Goal: Obtain resource: Obtain resource

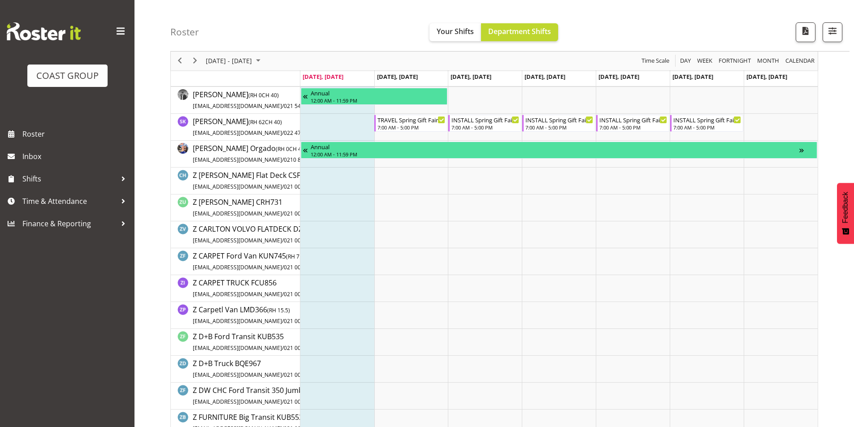
scroll to position [469, 0]
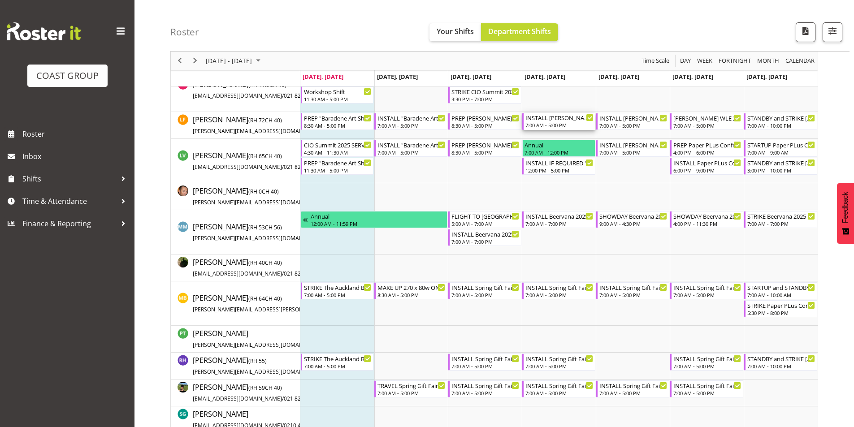
click at [571, 123] on div "7:00 AM - 5:00 PM" at bounding box center [560, 125] width 68 height 7
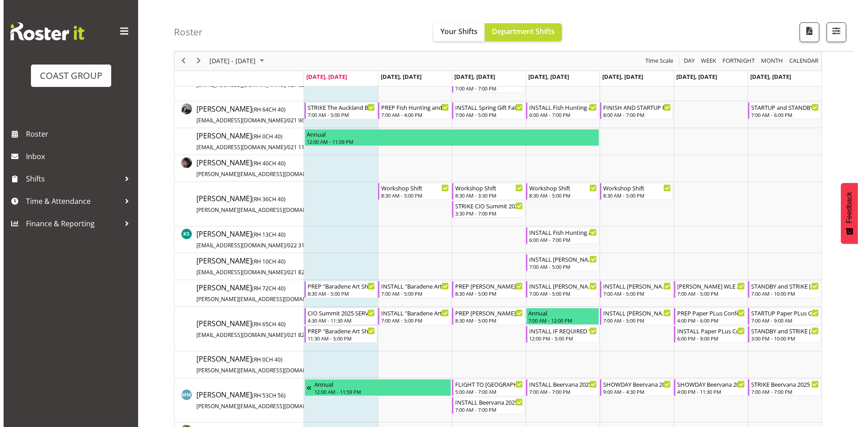
scroll to position [314, 0]
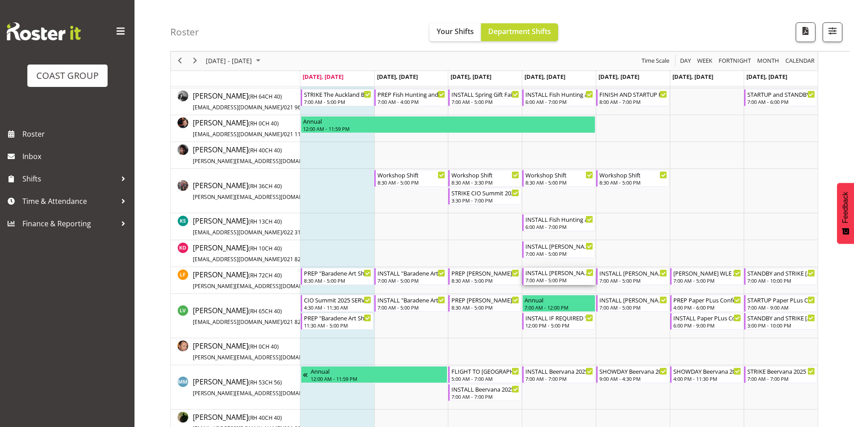
click at [556, 277] on div "INSTALL [PERSON_NAME] WLE 2025 @ [GEOGRAPHIC_DATA]" at bounding box center [560, 272] width 68 height 9
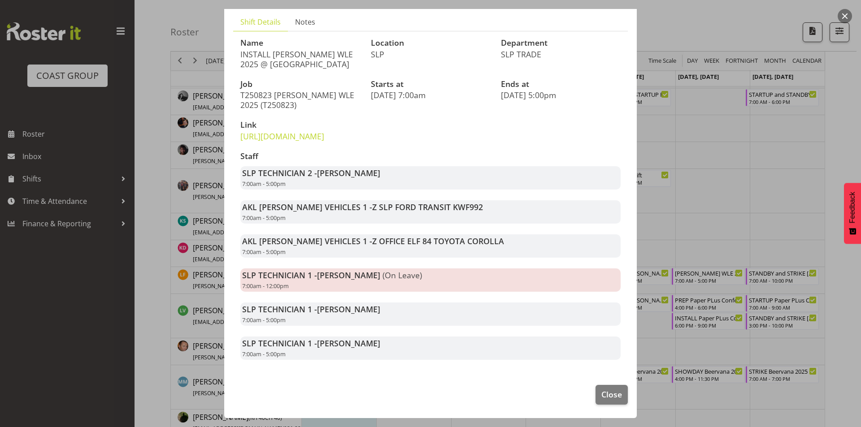
scroll to position [89, 0]
click at [610, 397] on span "Close" at bounding box center [611, 395] width 21 height 12
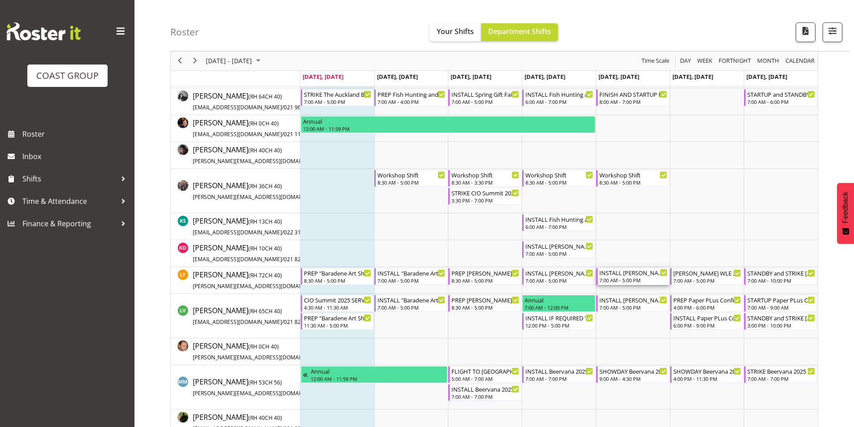
click at [632, 278] on div "7:00 AM - 5:00 PM" at bounding box center [634, 280] width 68 height 7
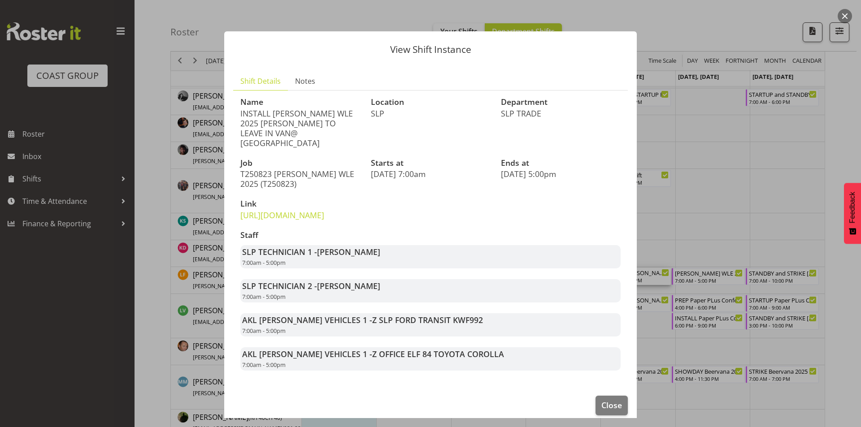
scroll to position [30, 0]
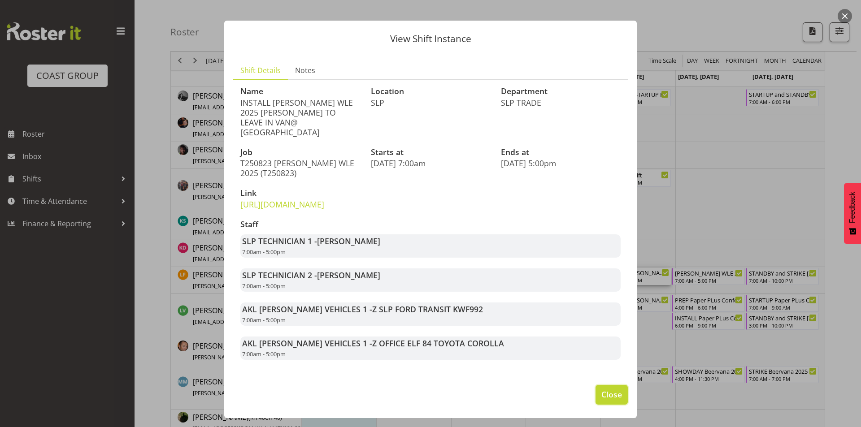
click at [612, 396] on span "Close" at bounding box center [611, 395] width 21 height 12
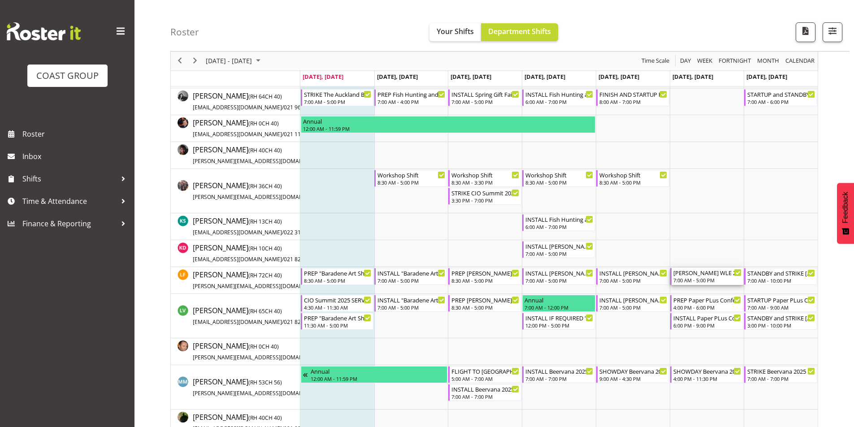
click at [708, 272] on div "[PERSON_NAME] WLE 2025 @ [GEOGRAPHIC_DATA]" at bounding box center [708, 272] width 68 height 9
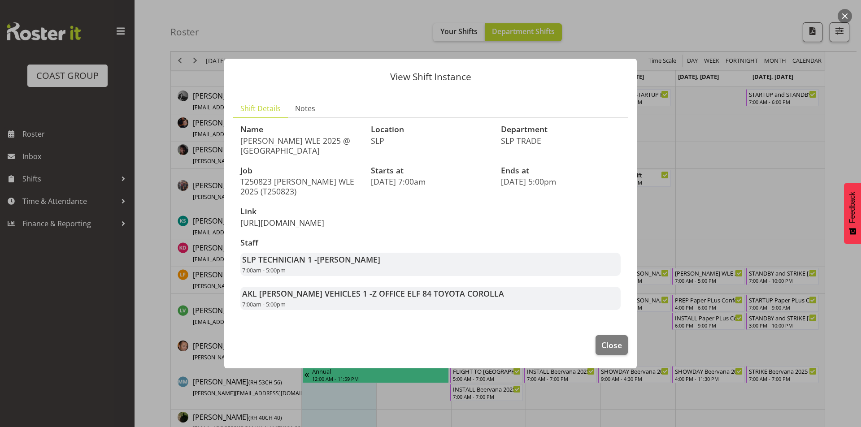
click at [262, 218] on link "https://drive.google.com/drive/folders/1XPS-XfdlU8mqGtemFOggTvFtwT1omEK1" at bounding box center [282, 223] width 84 height 11
